Goal: Task Accomplishment & Management: Use online tool/utility

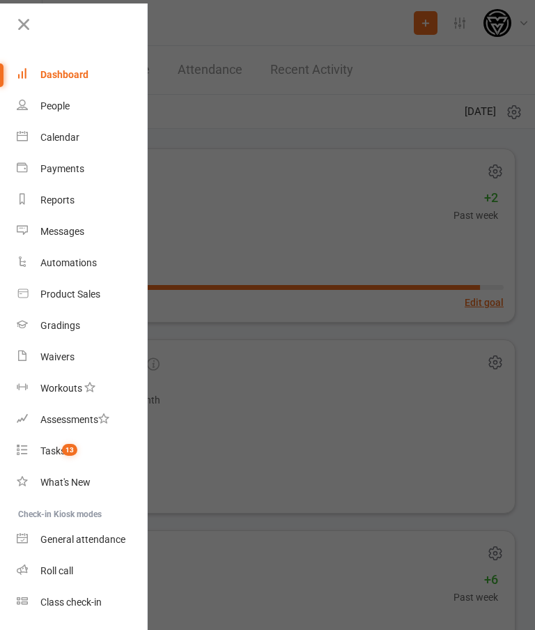
click at [97, 603] on div "Class check-in" at bounding box center [70, 602] width 61 height 11
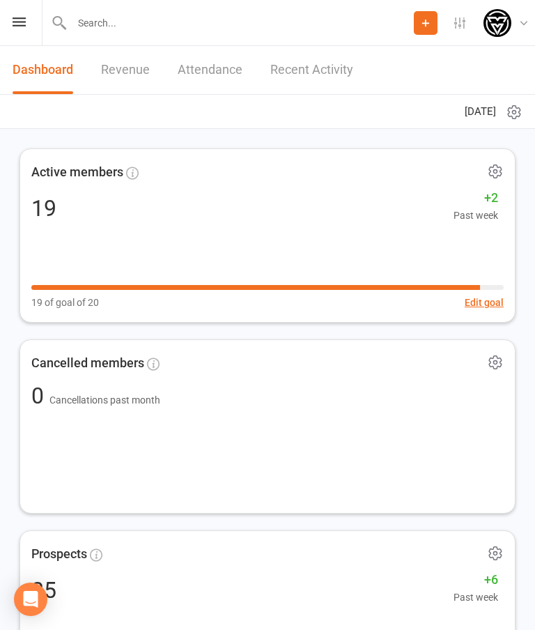
click at [18, 24] on icon at bounding box center [19, 21] width 13 height 9
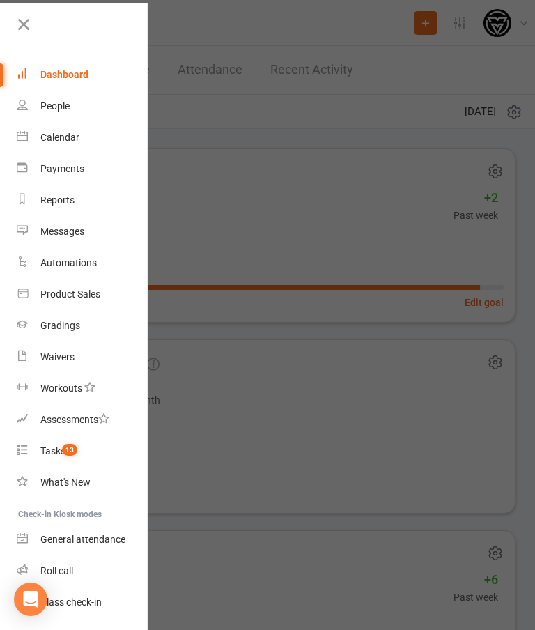
click at [90, 593] on link "Class check-in" at bounding box center [83, 602] width 132 height 31
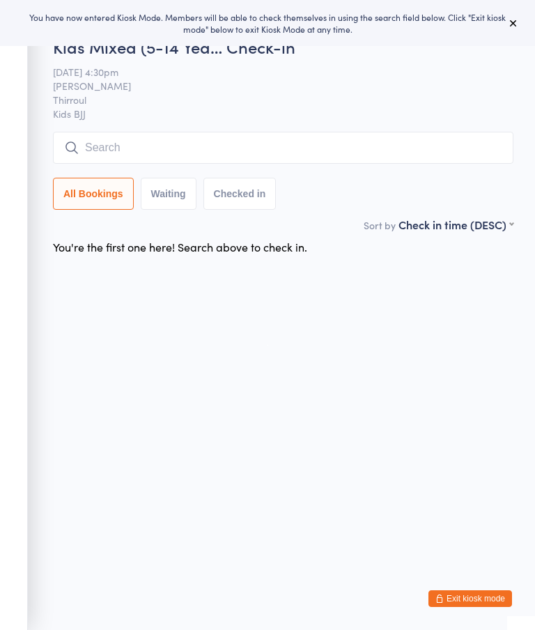
click at [510, 23] on icon at bounding box center [513, 22] width 11 height 11
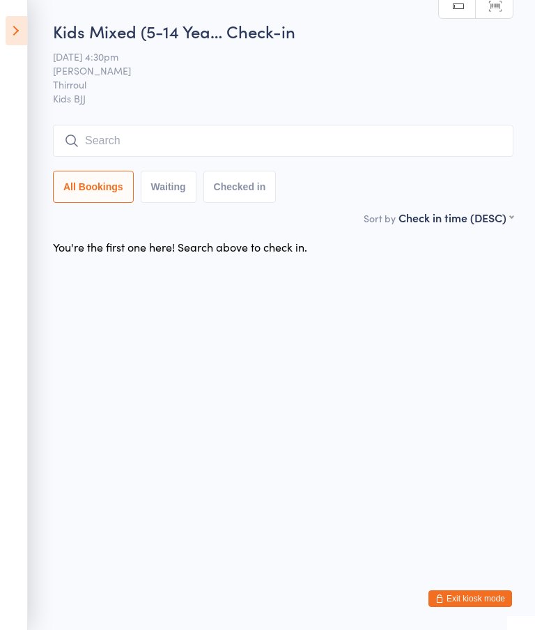
click at [241, 132] on input "search" at bounding box center [283, 141] width 461 height 32
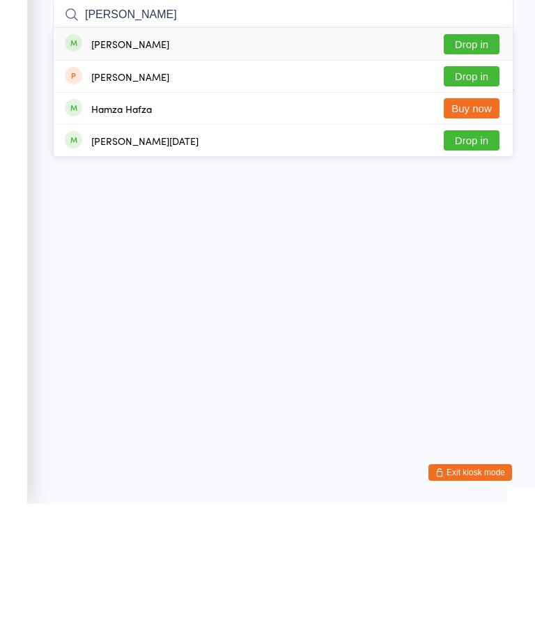
type input "[PERSON_NAME]"
click at [157, 164] on div "[PERSON_NAME]" at bounding box center [130, 169] width 78 height 11
